Goal: Task Accomplishment & Management: Use online tool/utility

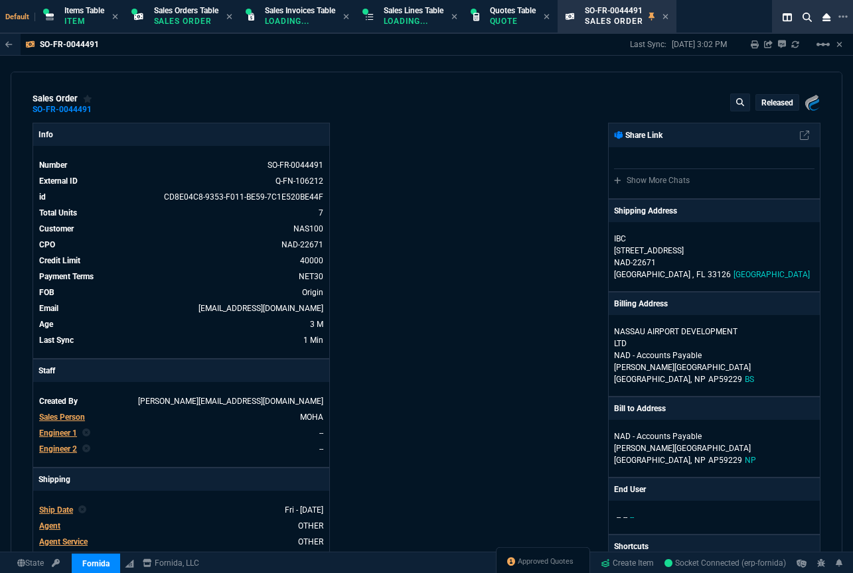
select select "4: SHAD"
click at [296, 82] on div "sales order SO-FR-0044491 Released Fornida, LLC [STREET_ADDRESS] Info Number SO…" at bounding box center [426, 315] width 831 height 487
click at [540, 565] on span "Approved Quotes" at bounding box center [545, 562] width 56 height 11
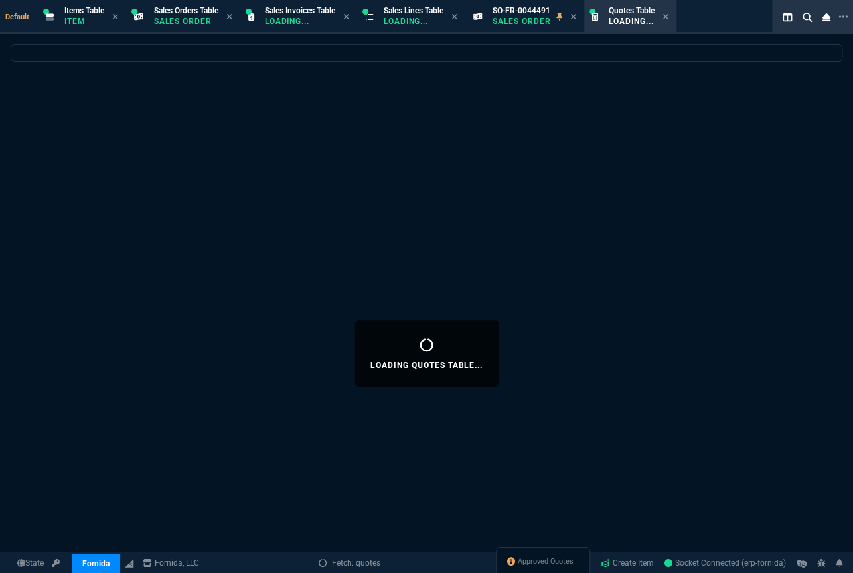
select select
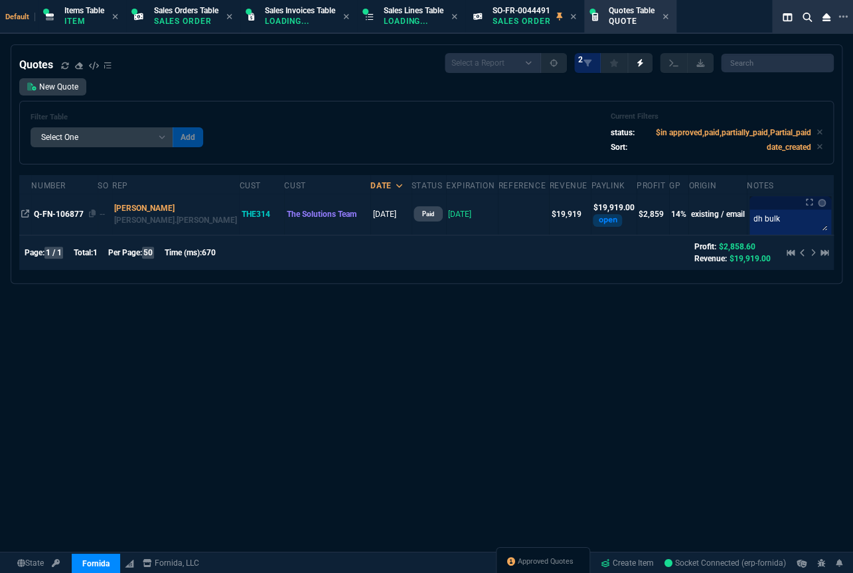
click at [66, 216] on span "Q-FN-106877" at bounding box center [59, 214] width 50 height 9
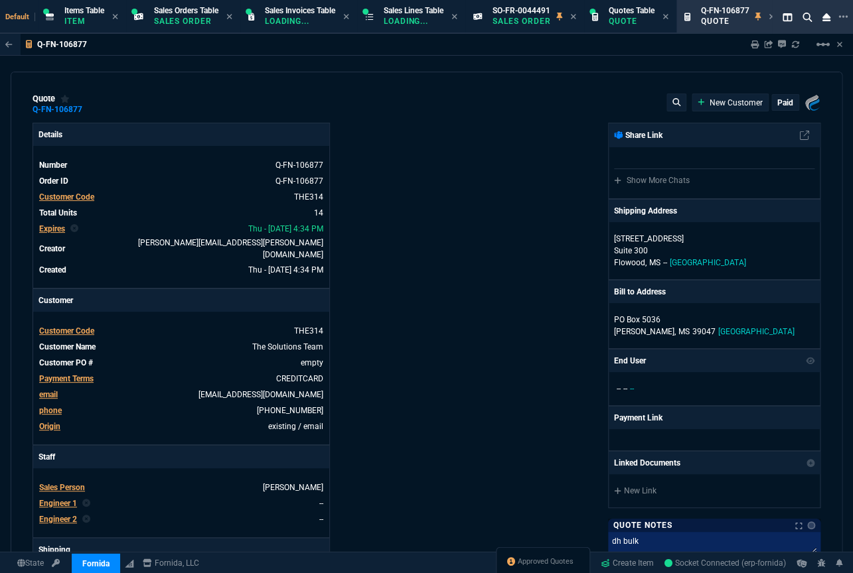
type input "19"
type input "257"
type input "1908.52"
type input "20"
type input "407"
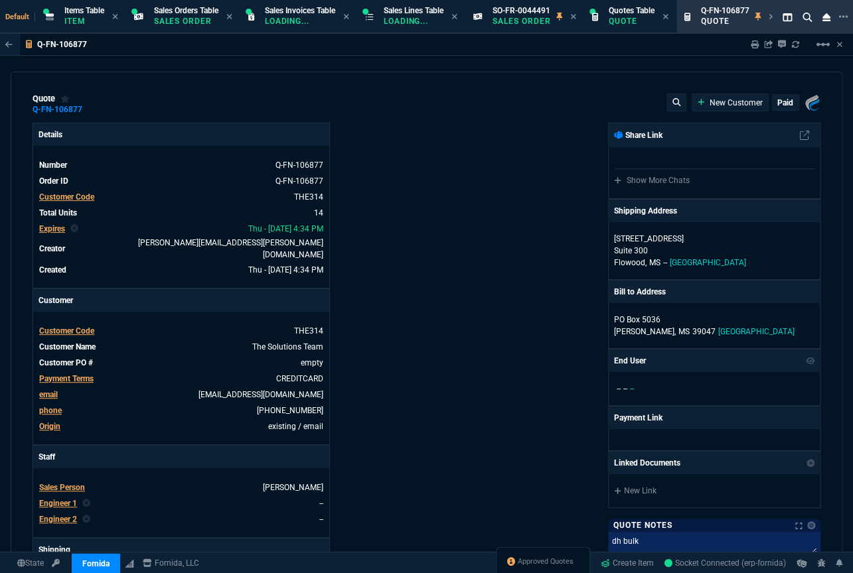
type input "2844.07"
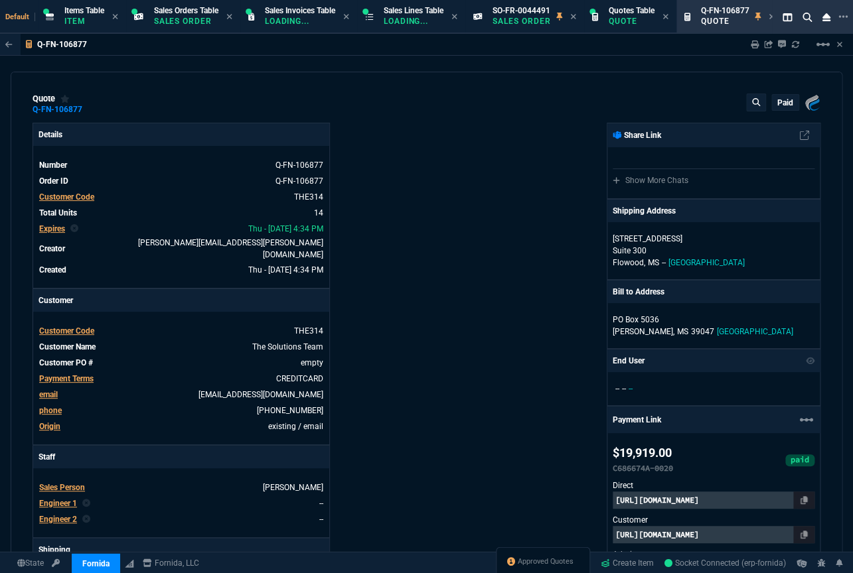
type input "28"
type input "27"
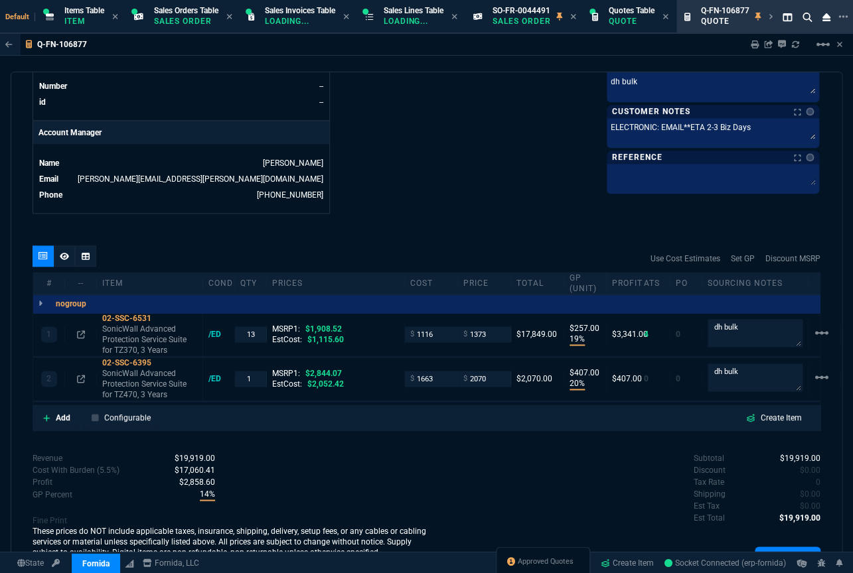
scroll to position [362, 0]
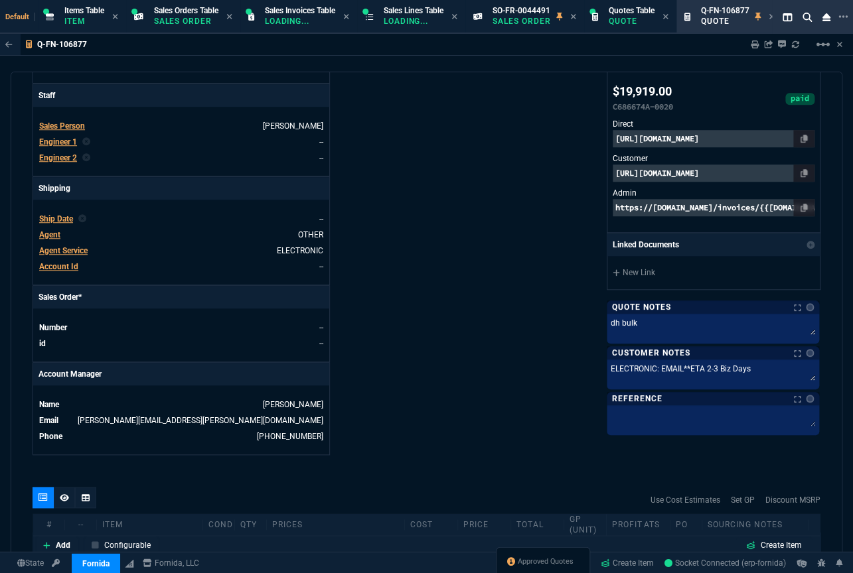
click at [64, 214] on span "Ship Date" at bounding box center [56, 218] width 34 height 9
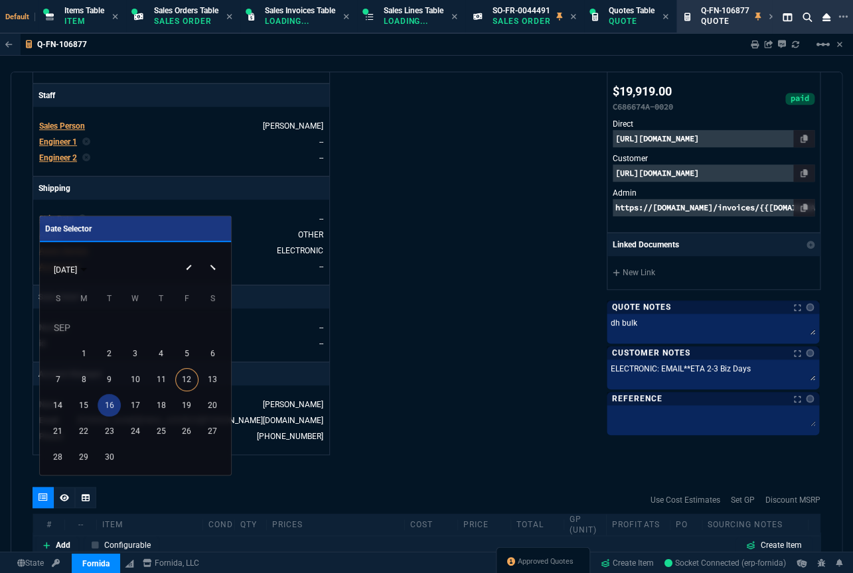
click at [113, 403] on div "16" at bounding box center [109, 405] width 23 height 23
